Goal: Communication & Community: Answer question/provide support

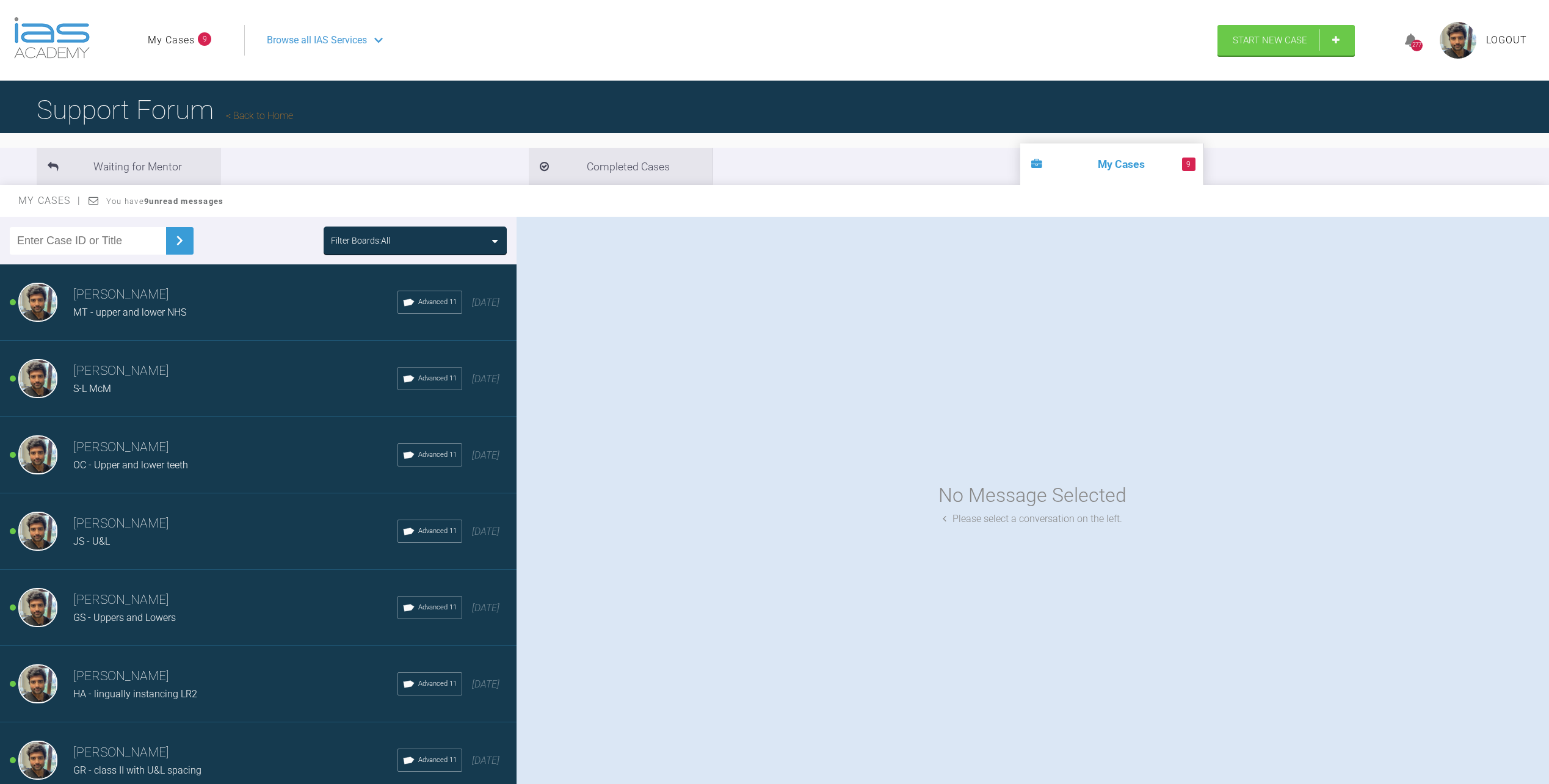
click at [221, 306] on div "MT - upper and lower NHS" at bounding box center [235, 313] width 324 height 16
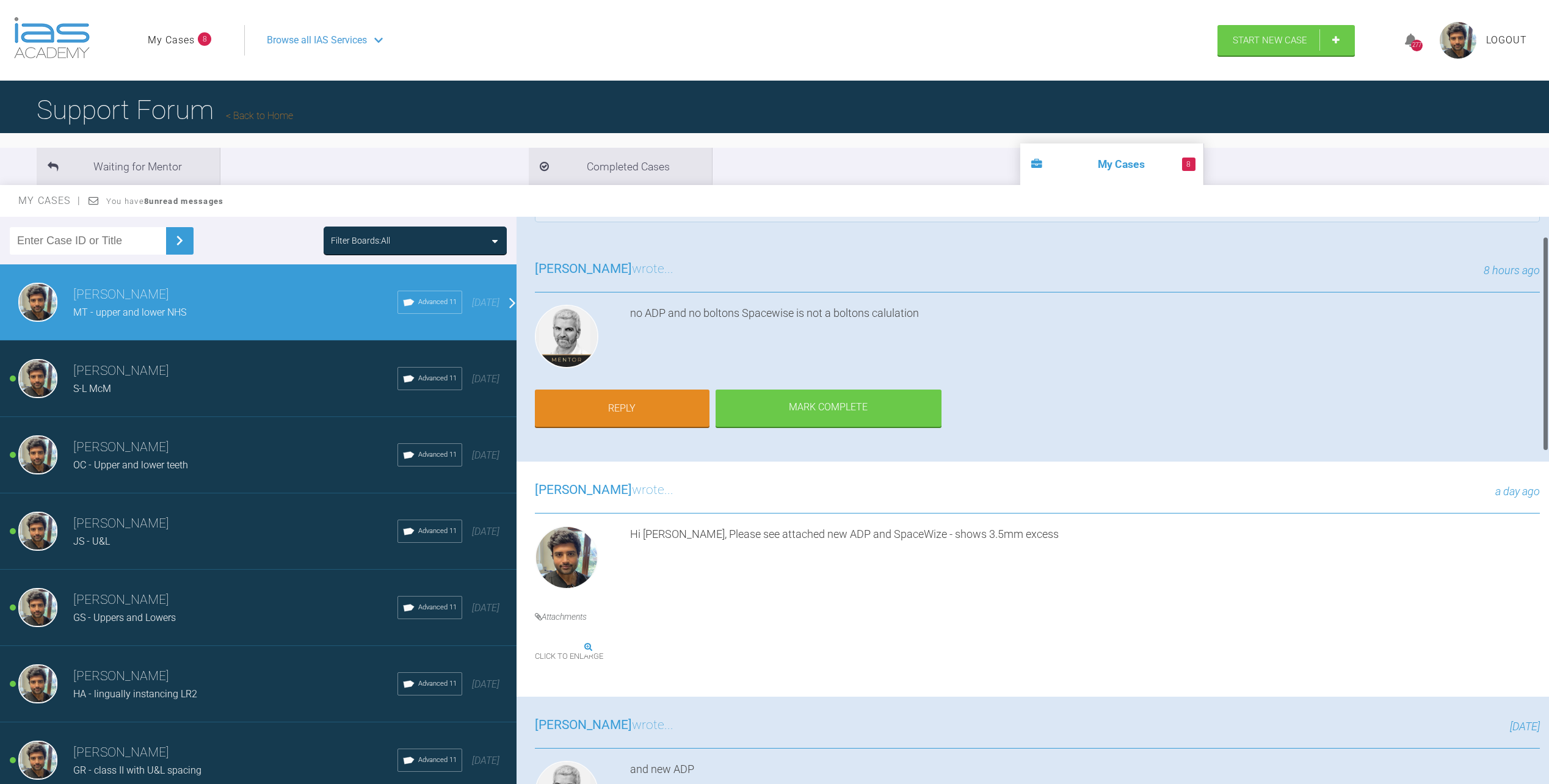
scroll to position [51, 0]
click at [630, 411] on link "Reply" at bounding box center [622, 410] width 175 height 38
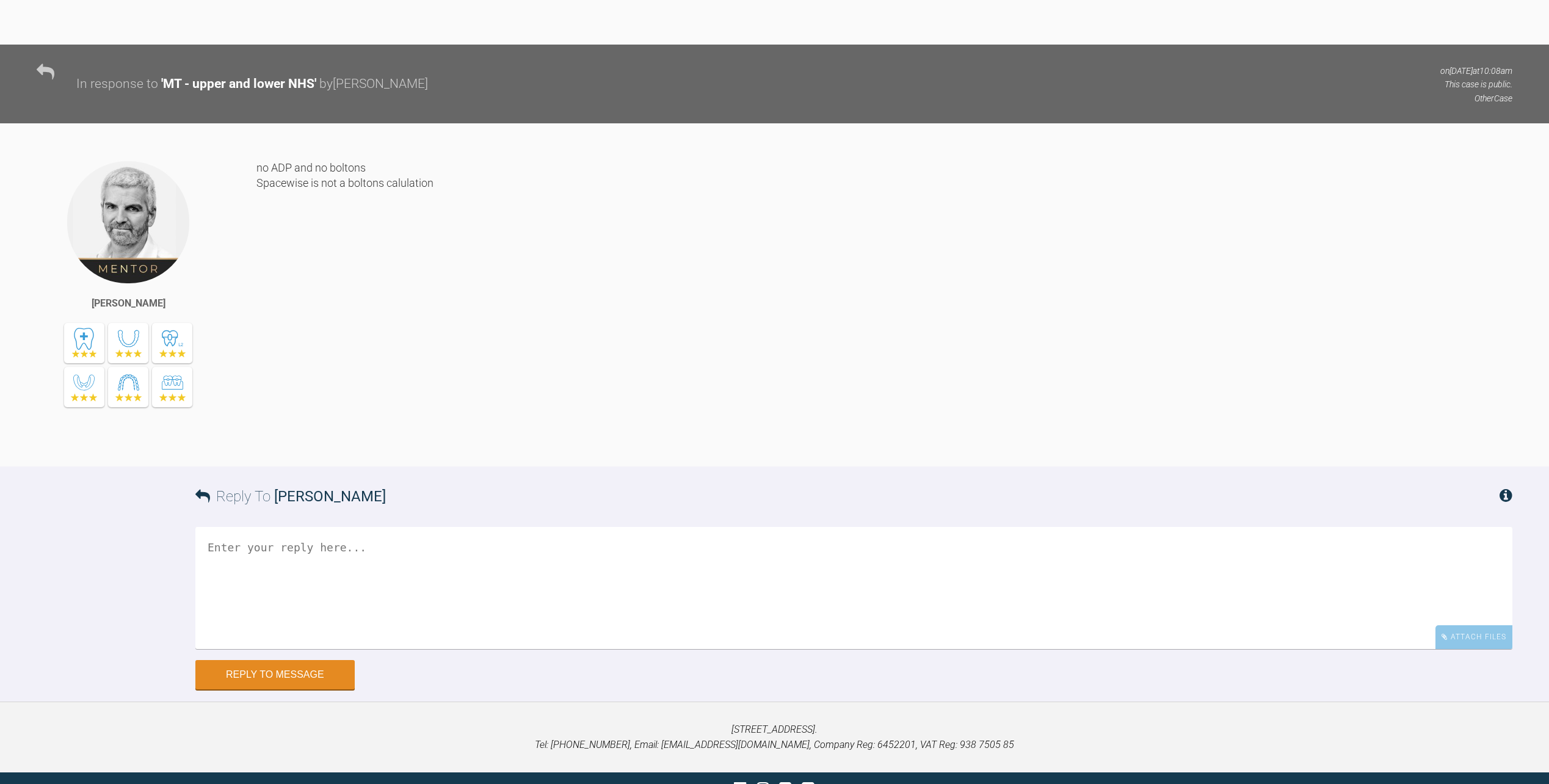
scroll to position [2231, 0]
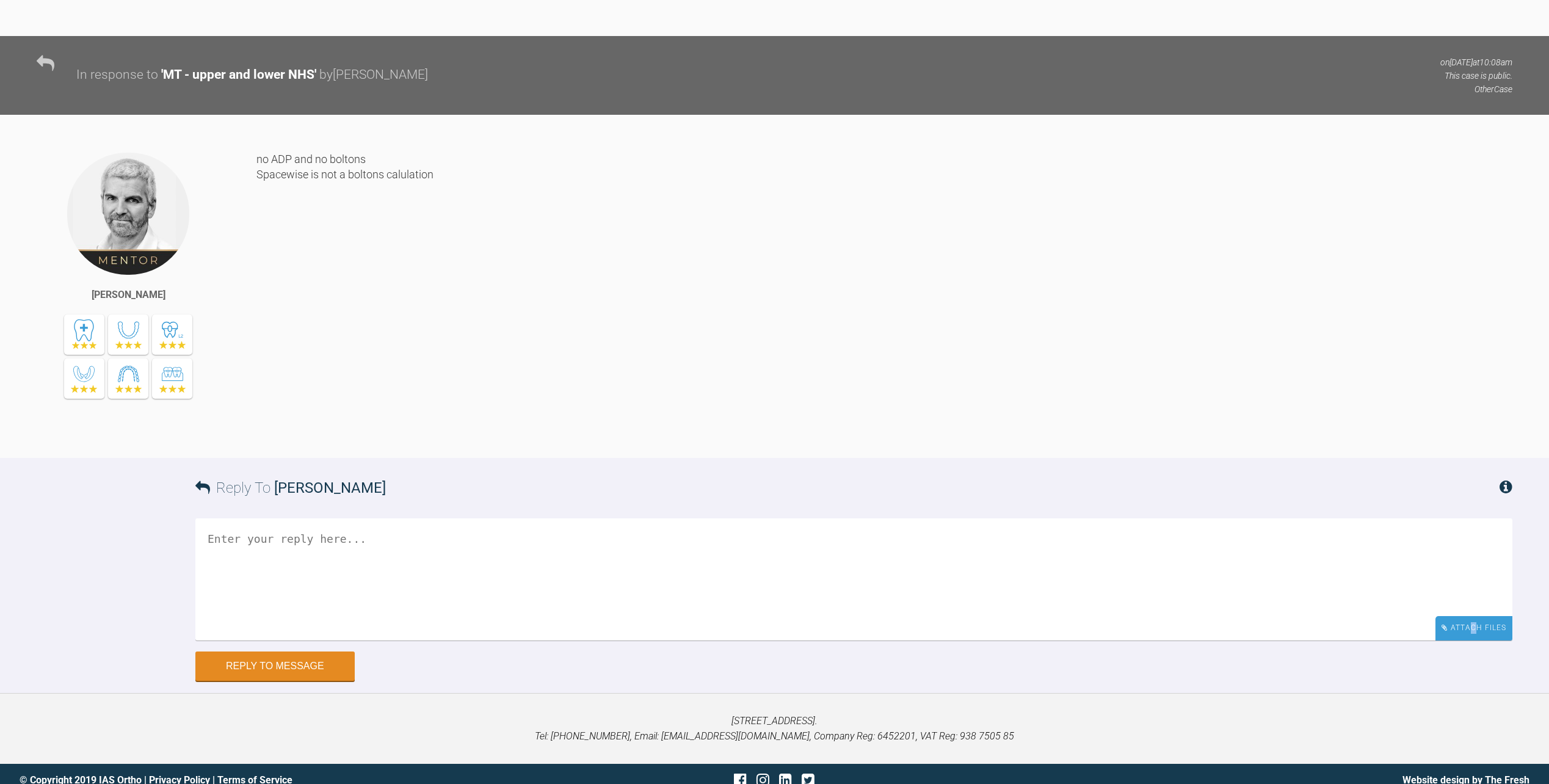
click at [1474, 617] on div "Attach Files" at bounding box center [1474, 627] width 77 height 24
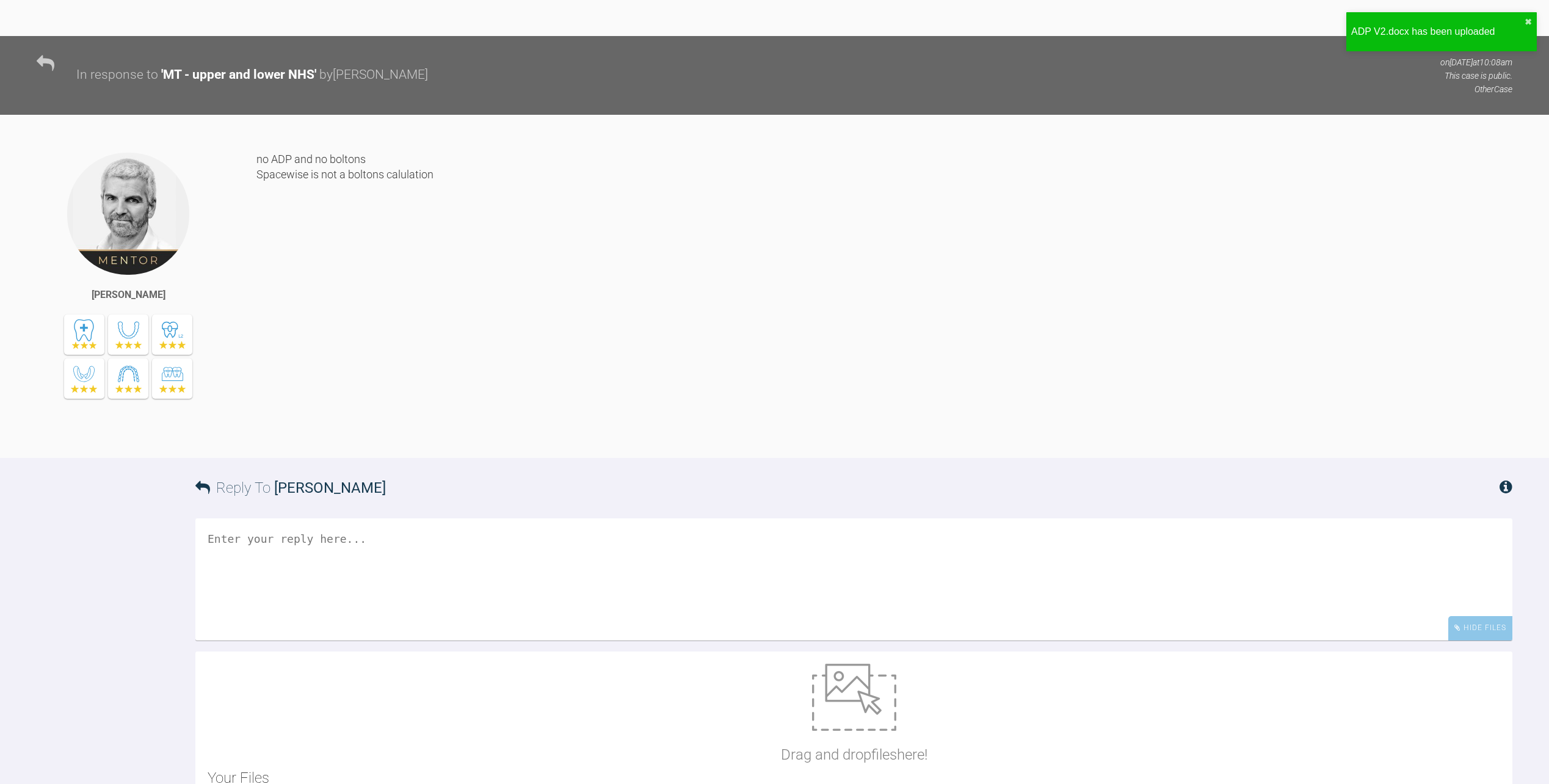
click at [549, 567] on textarea at bounding box center [853, 579] width 1317 height 122
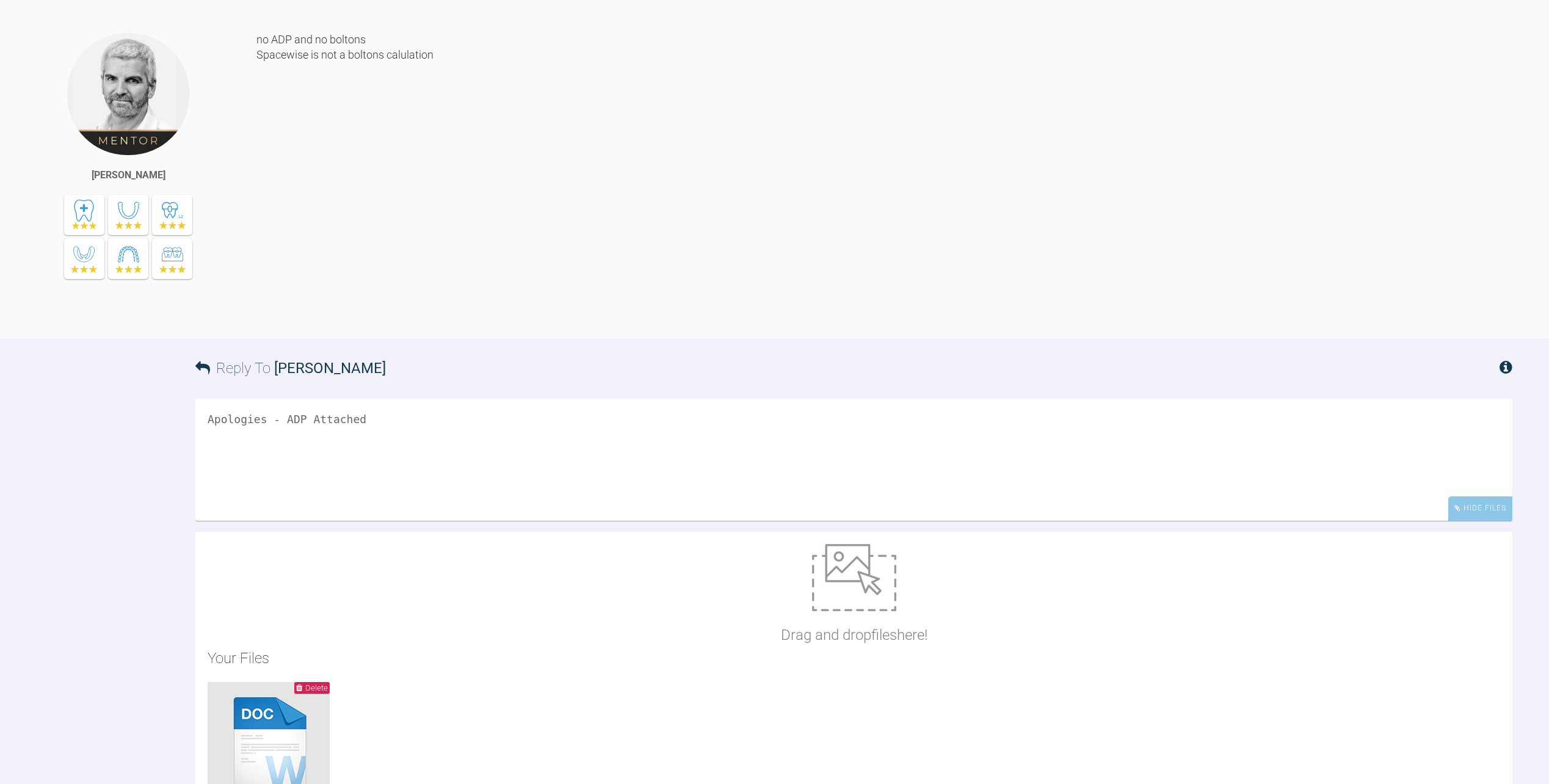
scroll to position [2350, 0]
type textarea "Apologies - ADP Attached [PERSON_NAME] = I've got maxillary 3-3 = 46.4mm, mandi…"
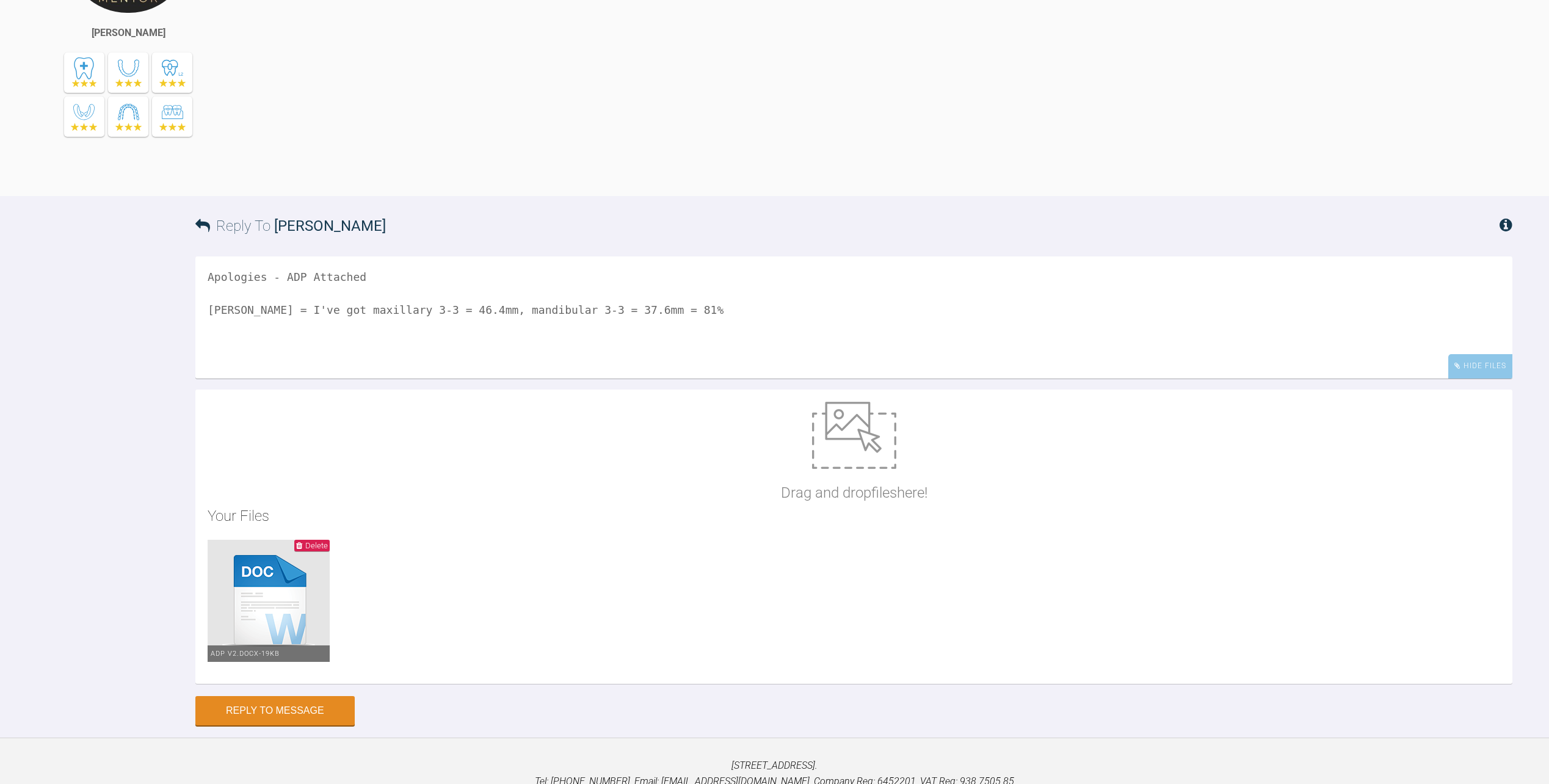
scroll to position [2494, 0]
click at [311, 701] on button "Reply to Message" at bounding box center [275, 710] width 160 height 29
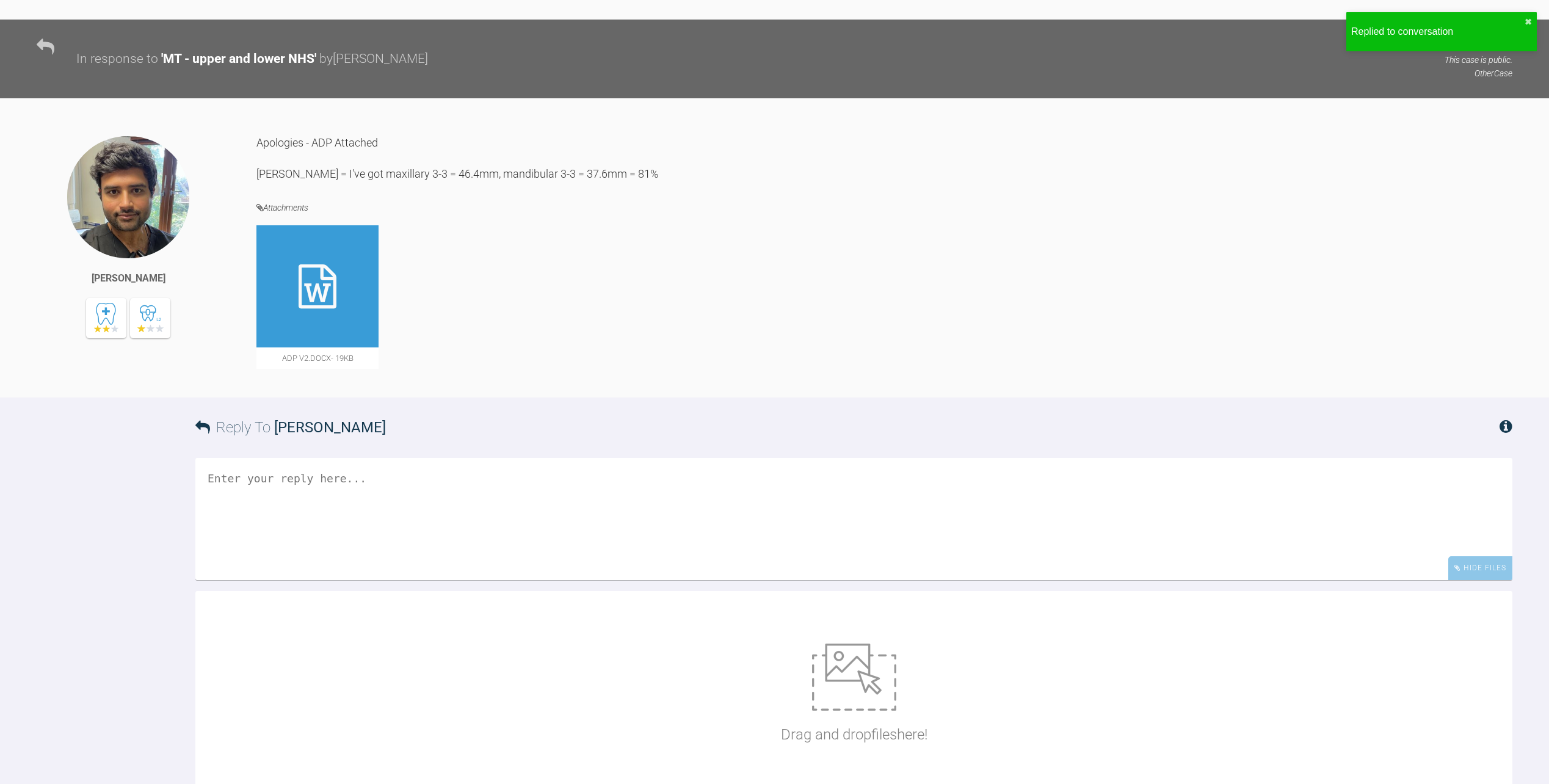
scroll to position [2829, 0]
